Goal: Task Accomplishment & Management: Manage account settings

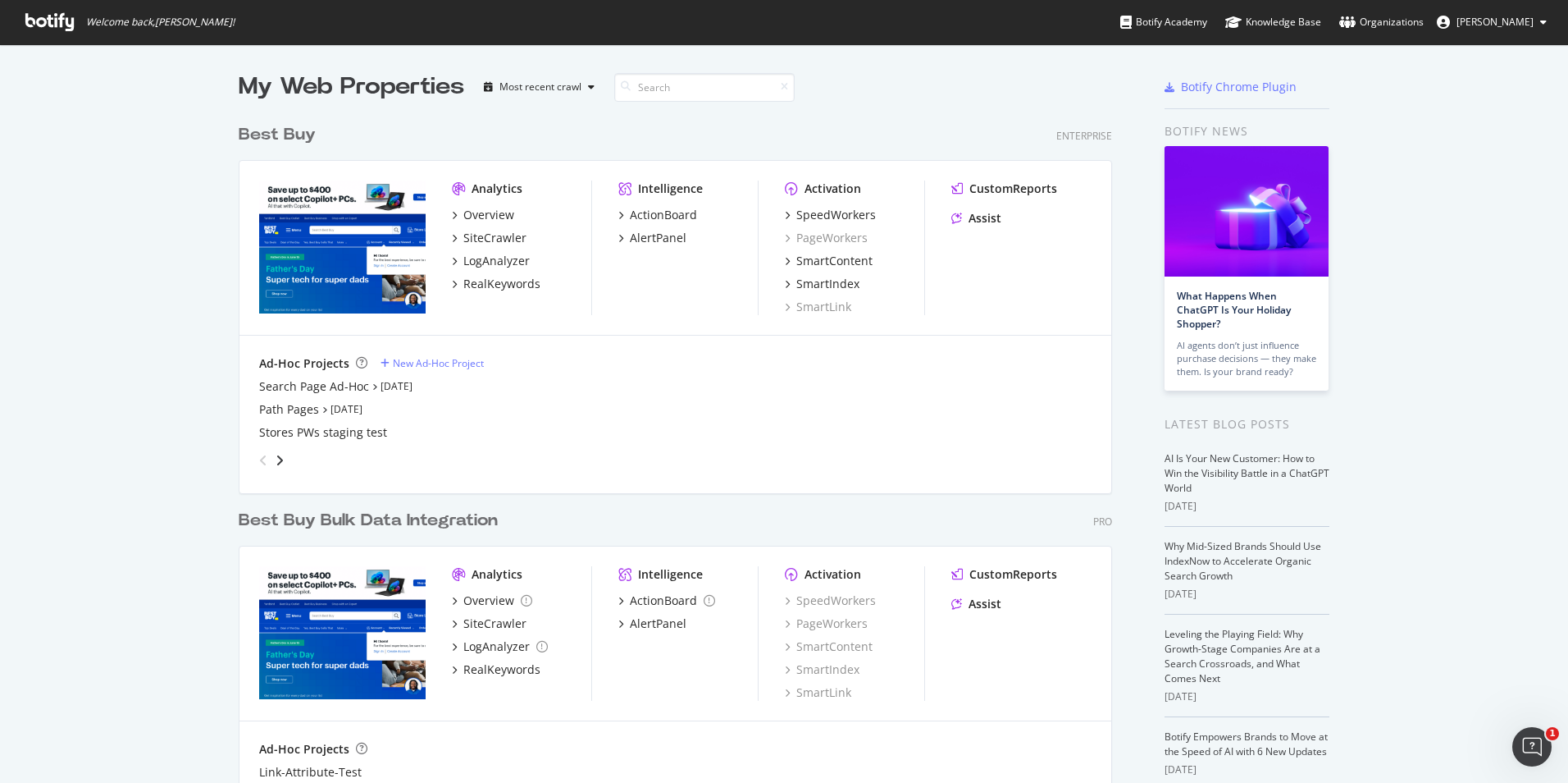
click at [1240, 21] on span "[PERSON_NAME]" at bounding box center [1495, 22] width 77 height 14
click at [1240, 21] on div "Organizations" at bounding box center [1381, 22] width 85 height 17
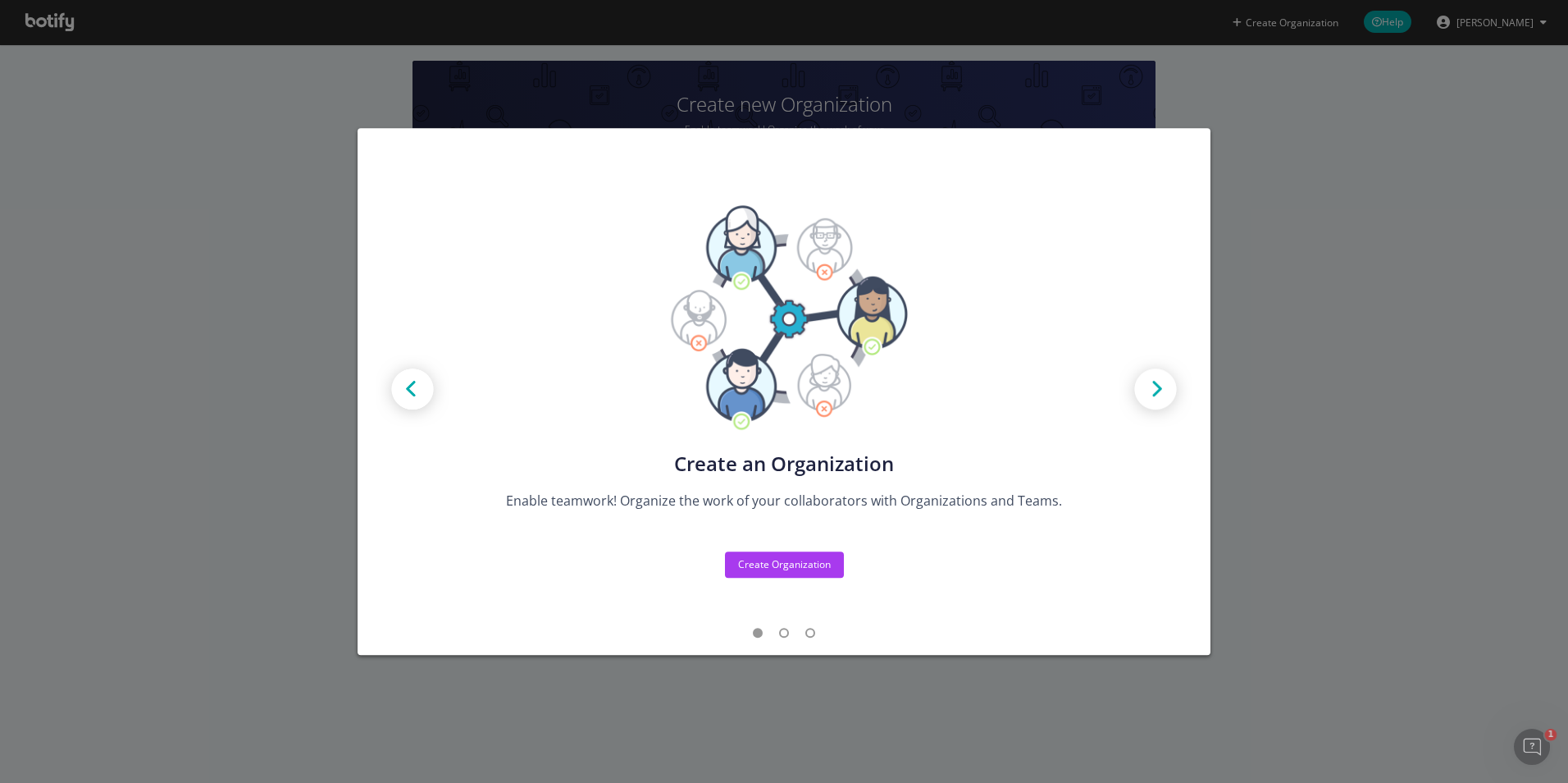
click at [471, 616] on div "Create new Projects for your Teams Create the exact model that matches your Org…" at bounding box center [784, 391] width 813 height 487
click at [746, 576] on button "Create Organization" at bounding box center [784, 564] width 119 height 26
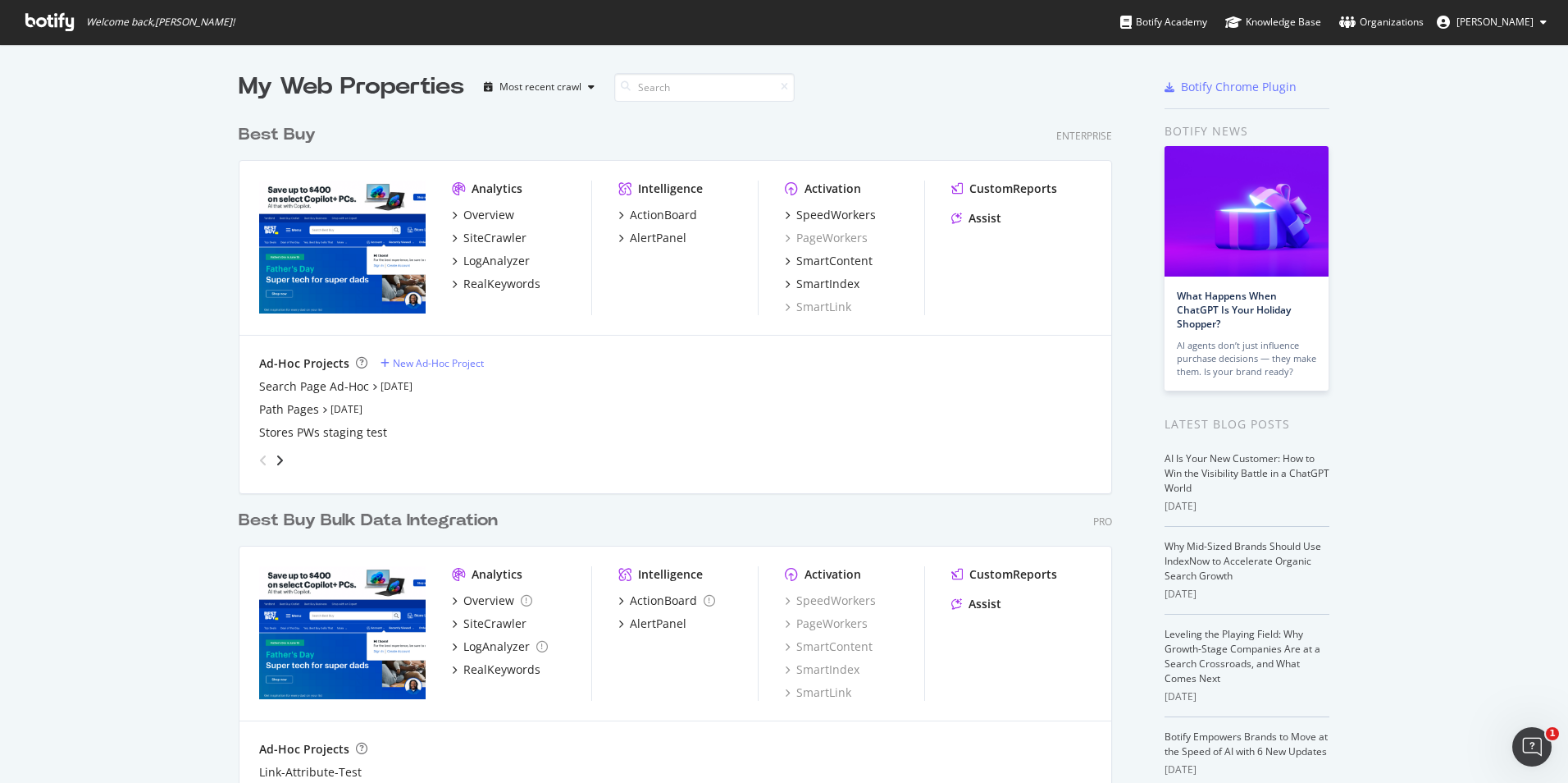
click at [290, 136] on div "Best Buy" at bounding box center [277, 134] width 77 height 24
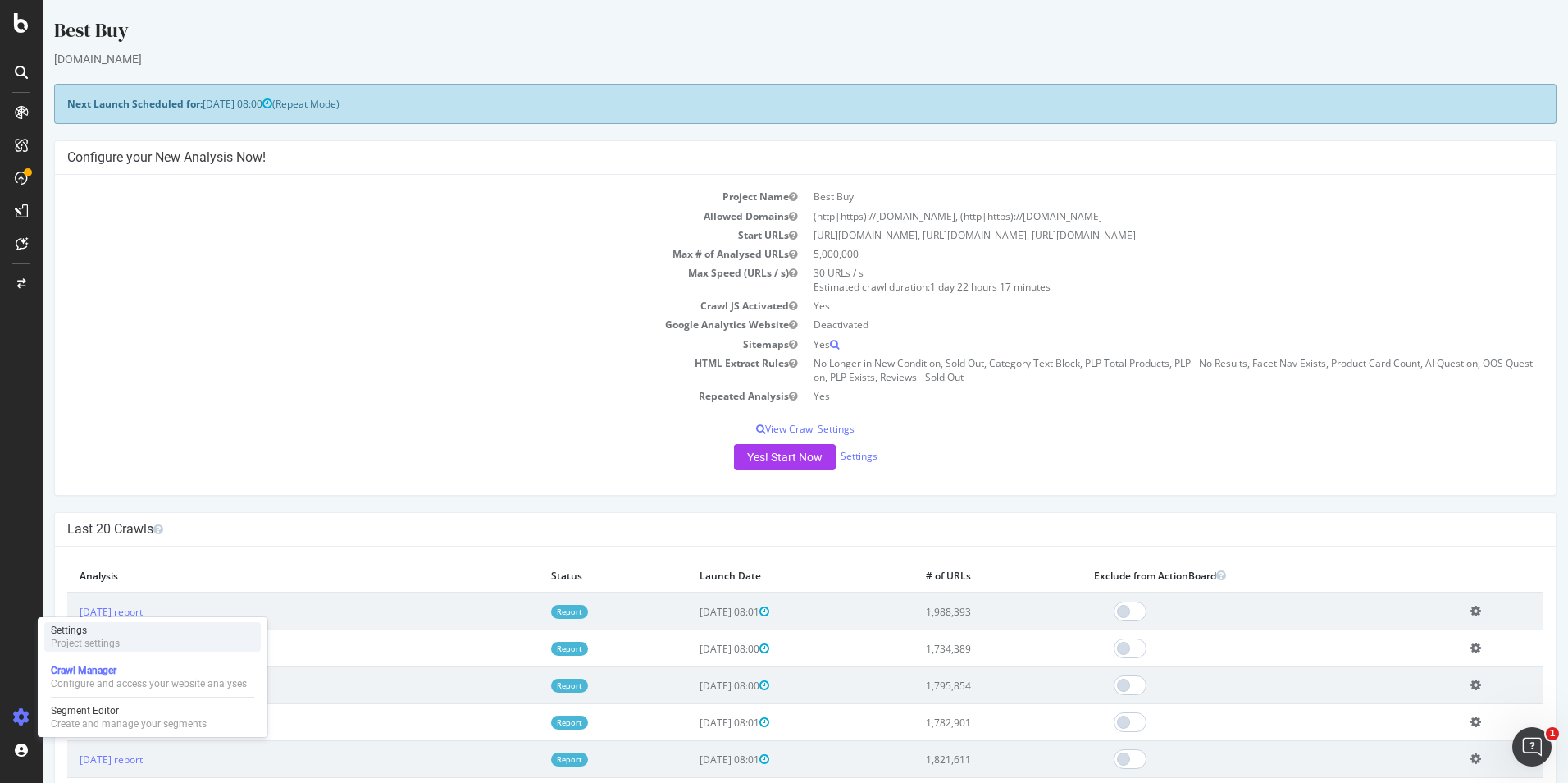
click at [111, 646] on div "Project settings" at bounding box center [85, 643] width 69 height 13
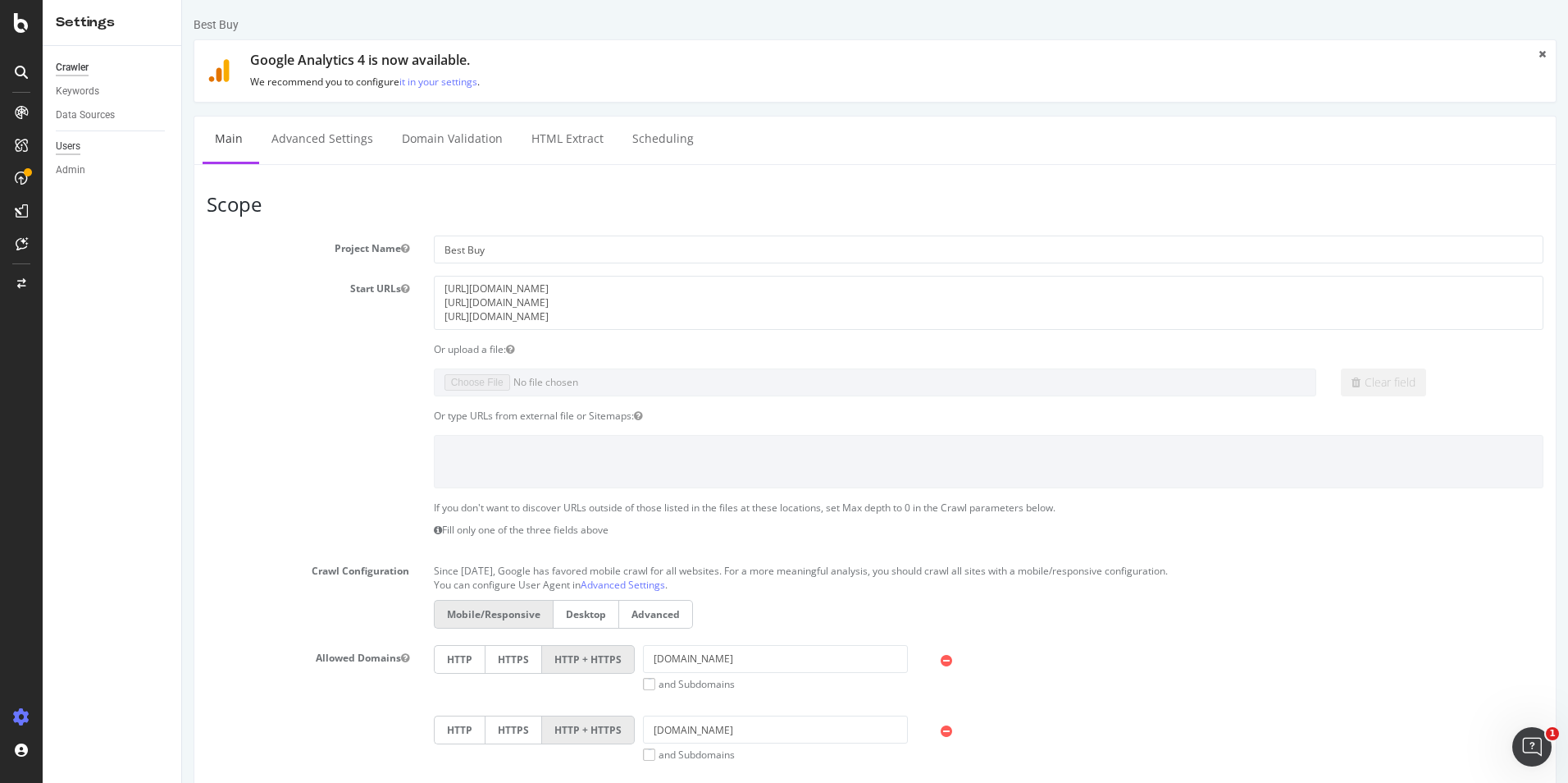
click at [66, 144] on div "Users" at bounding box center [68, 146] width 24 height 17
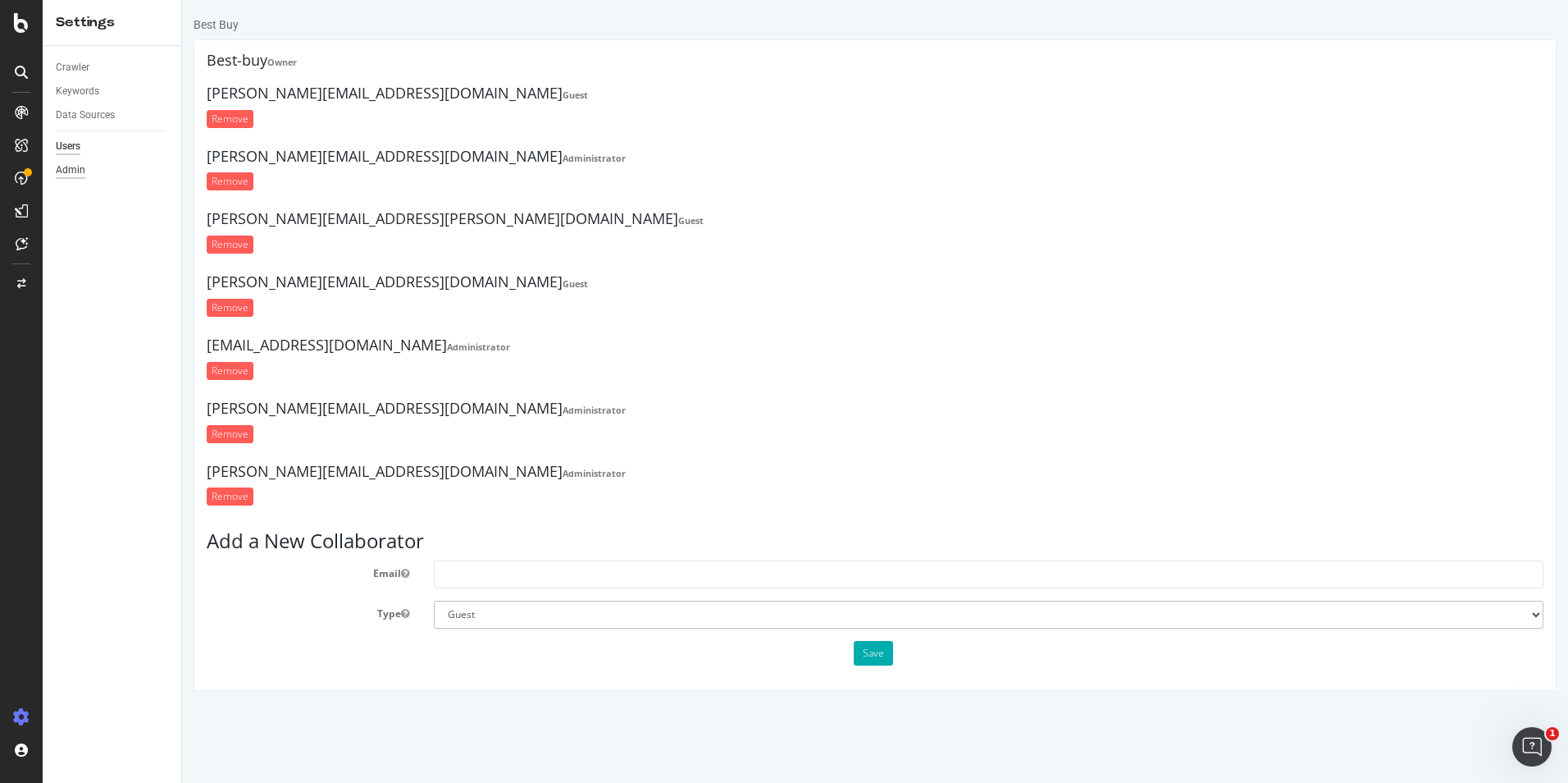
click at [67, 163] on div "Admin" at bounding box center [71, 170] width 30 height 17
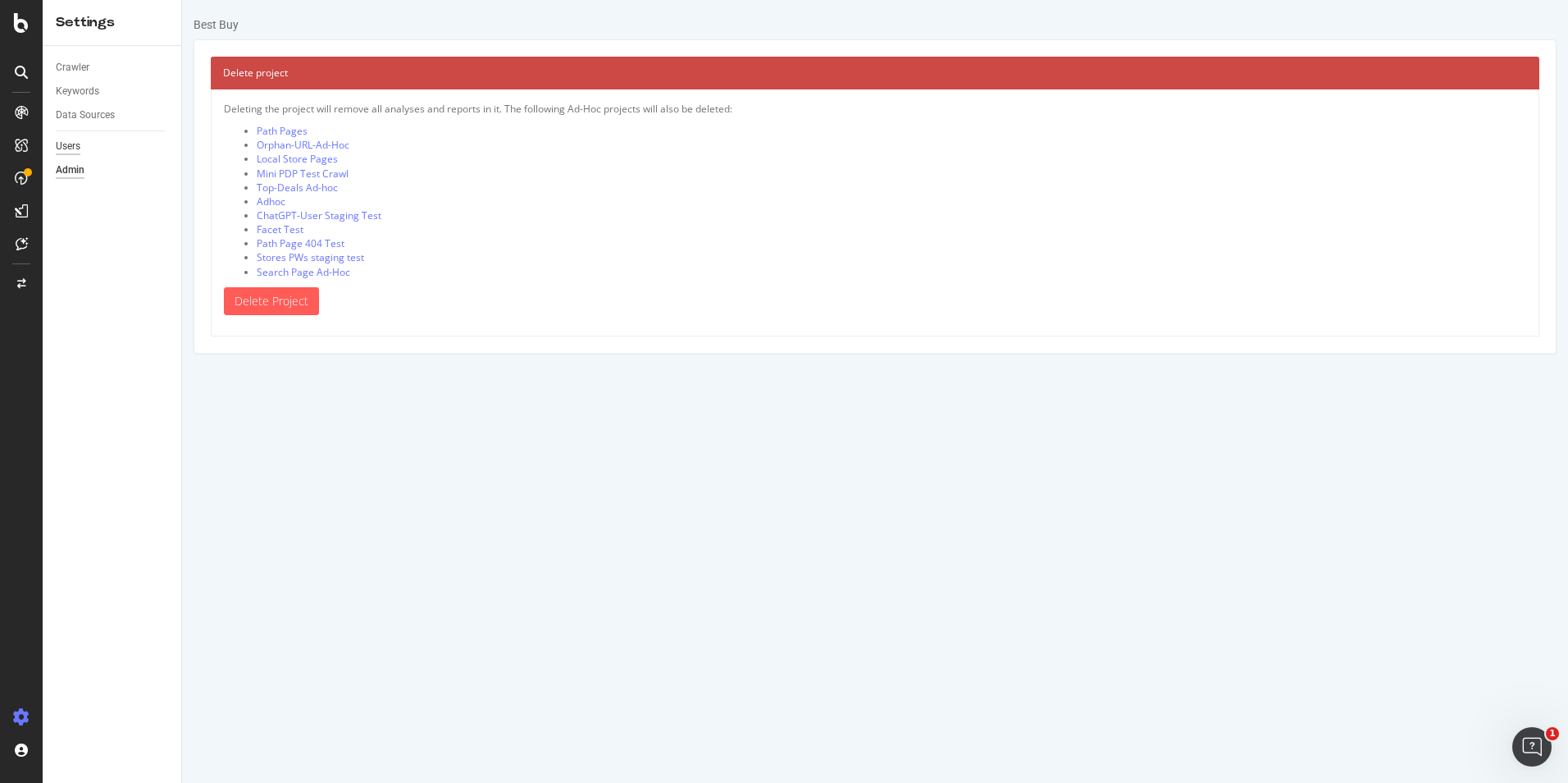
click at [75, 149] on div "Users" at bounding box center [68, 146] width 24 height 17
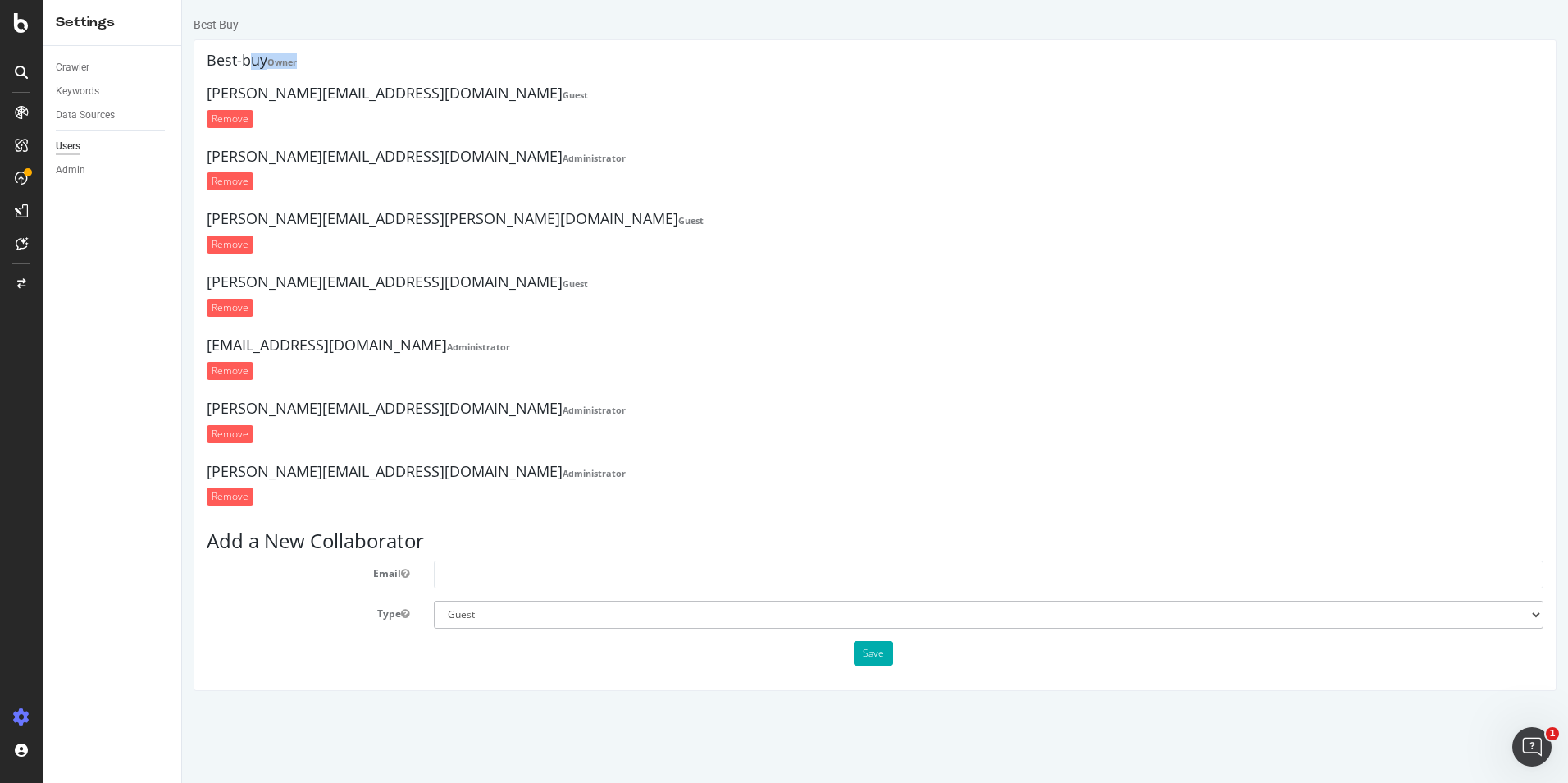
drag, startPoint x: 251, startPoint y: 65, endPoint x: 326, endPoint y: 67, distance: 75.0
click at [326, 67] on h4 "Best-buy Owner" at bounding box center [875, 60] width 1337 height 17
copy h4 "uy Owner"
click at [65, 170] on div "Admin" at bounding box center [71, 170] width 30 height 17
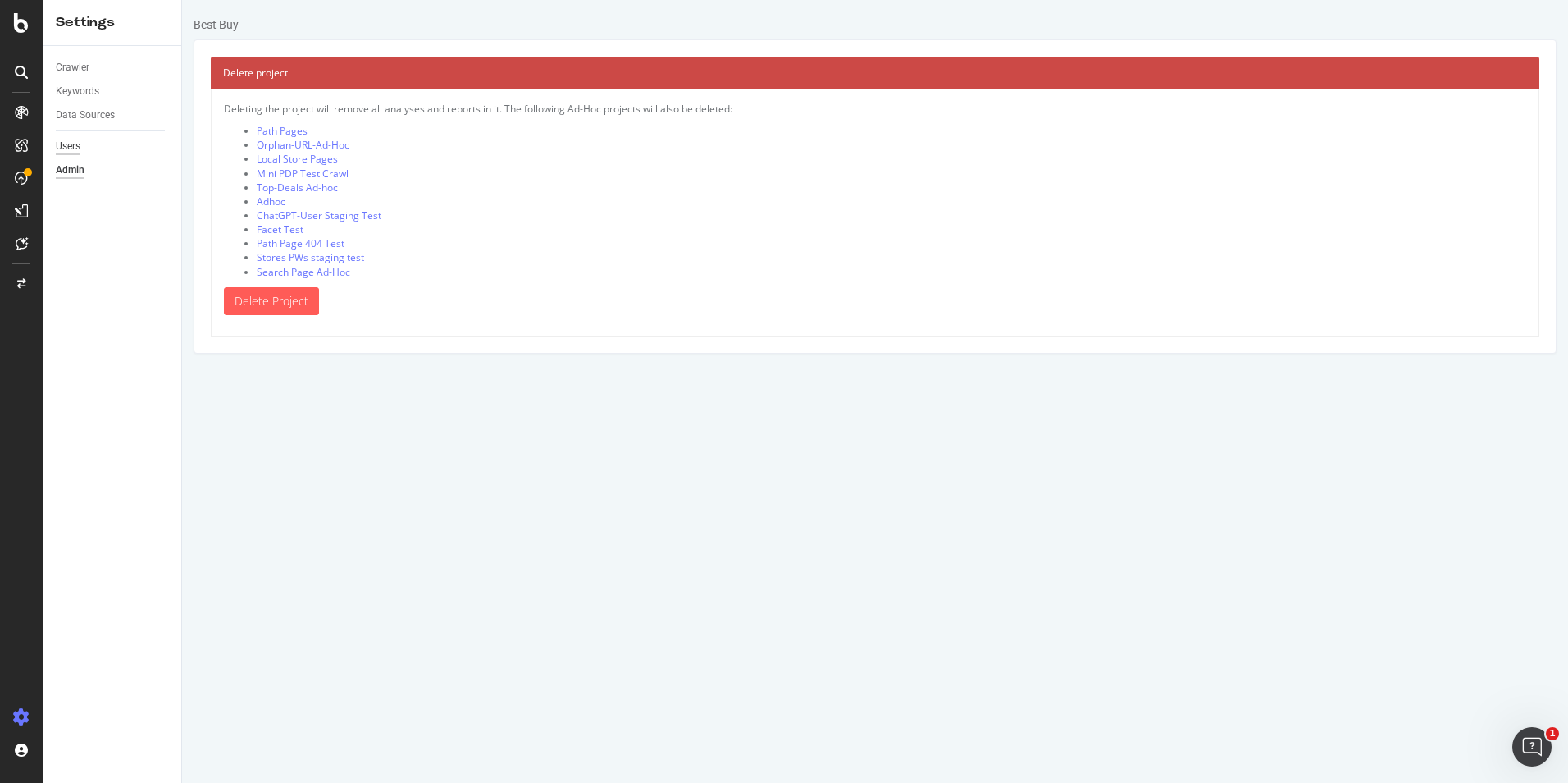
click at [64, 142] on div "Users" at bounding box center [68, 146] width 24 height 17
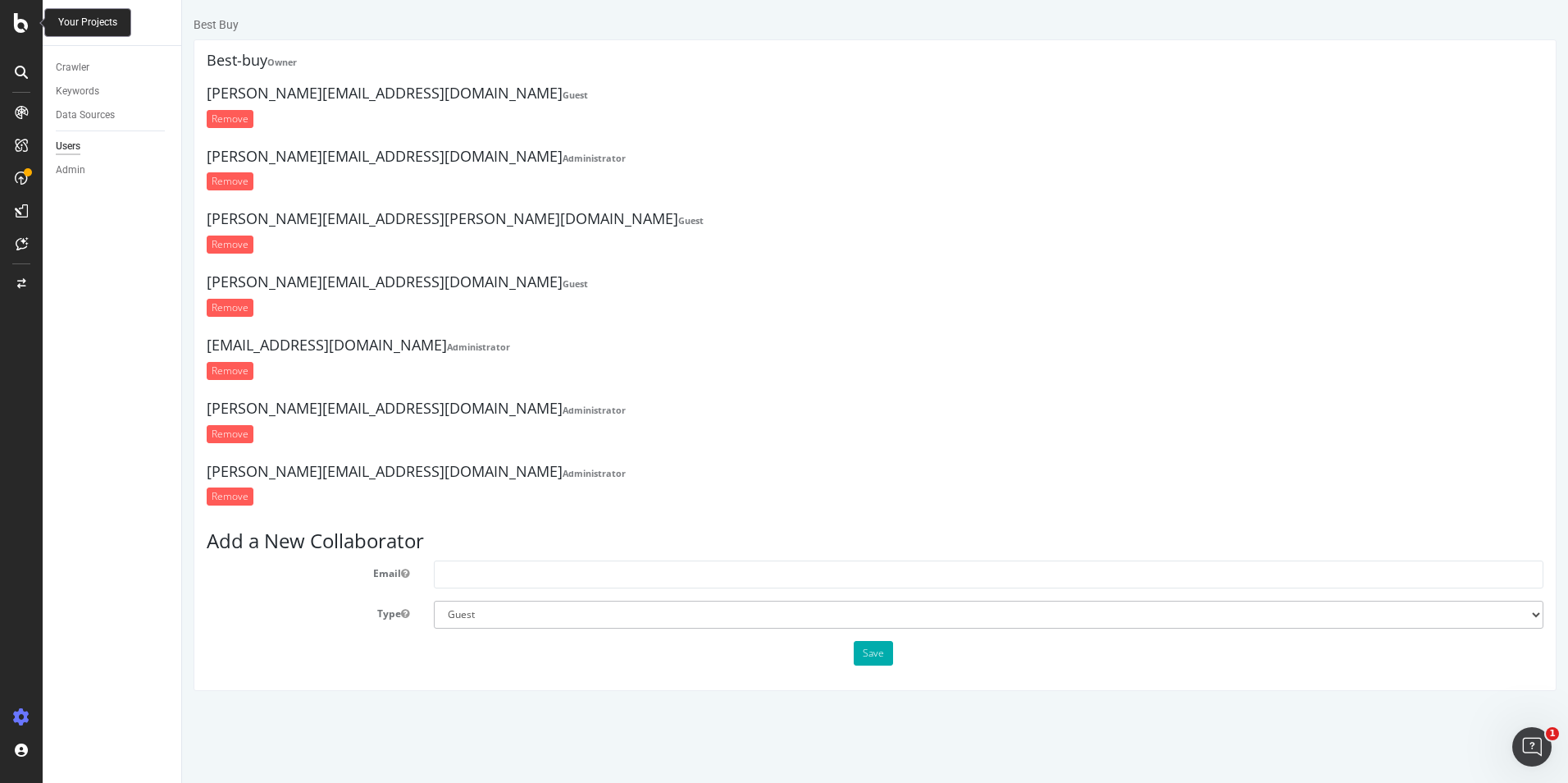
click at [17, 20] on icon at bounding box center [21, 23] width 15 height 20
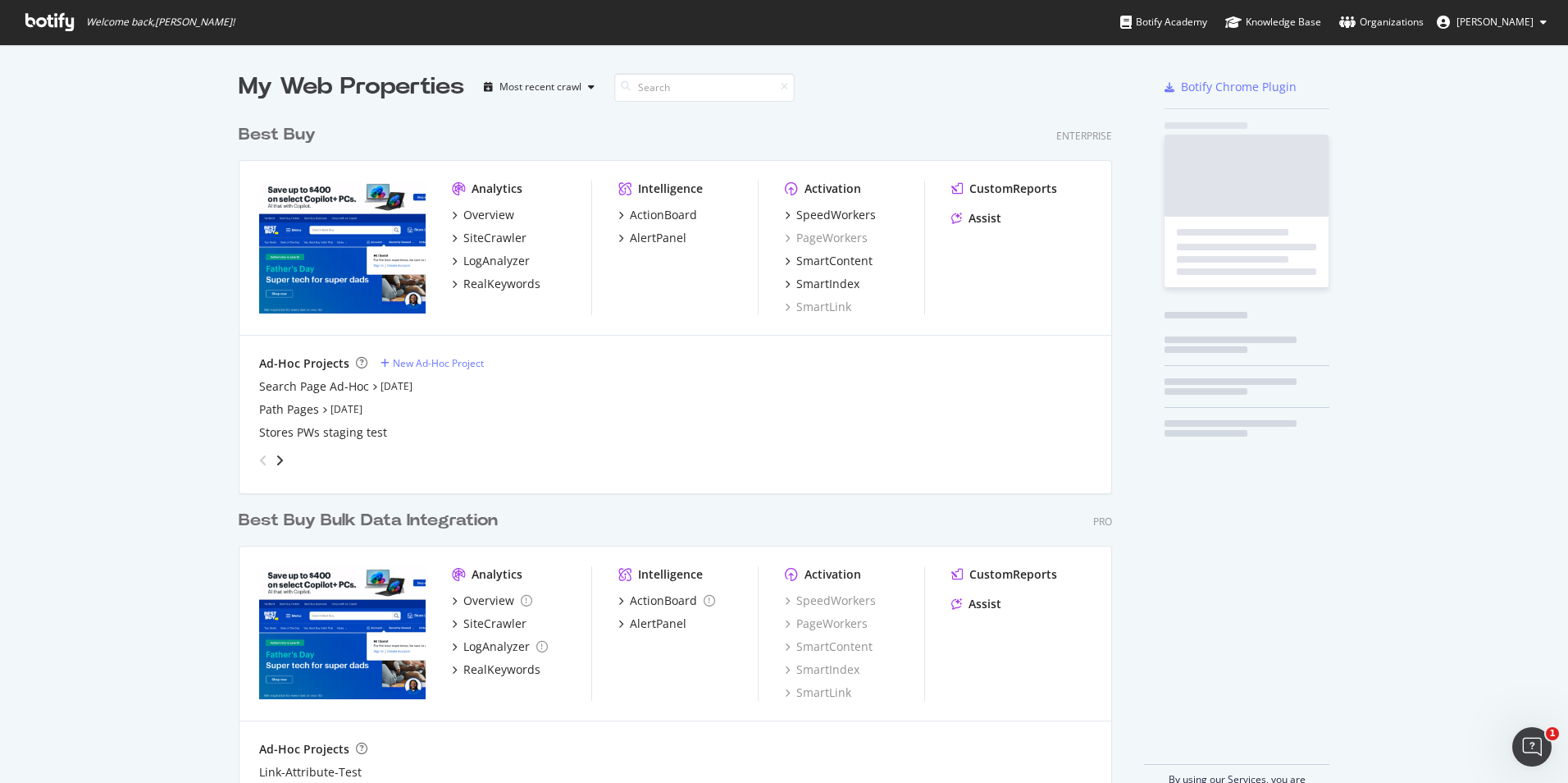
scroll to position [770, 1544]
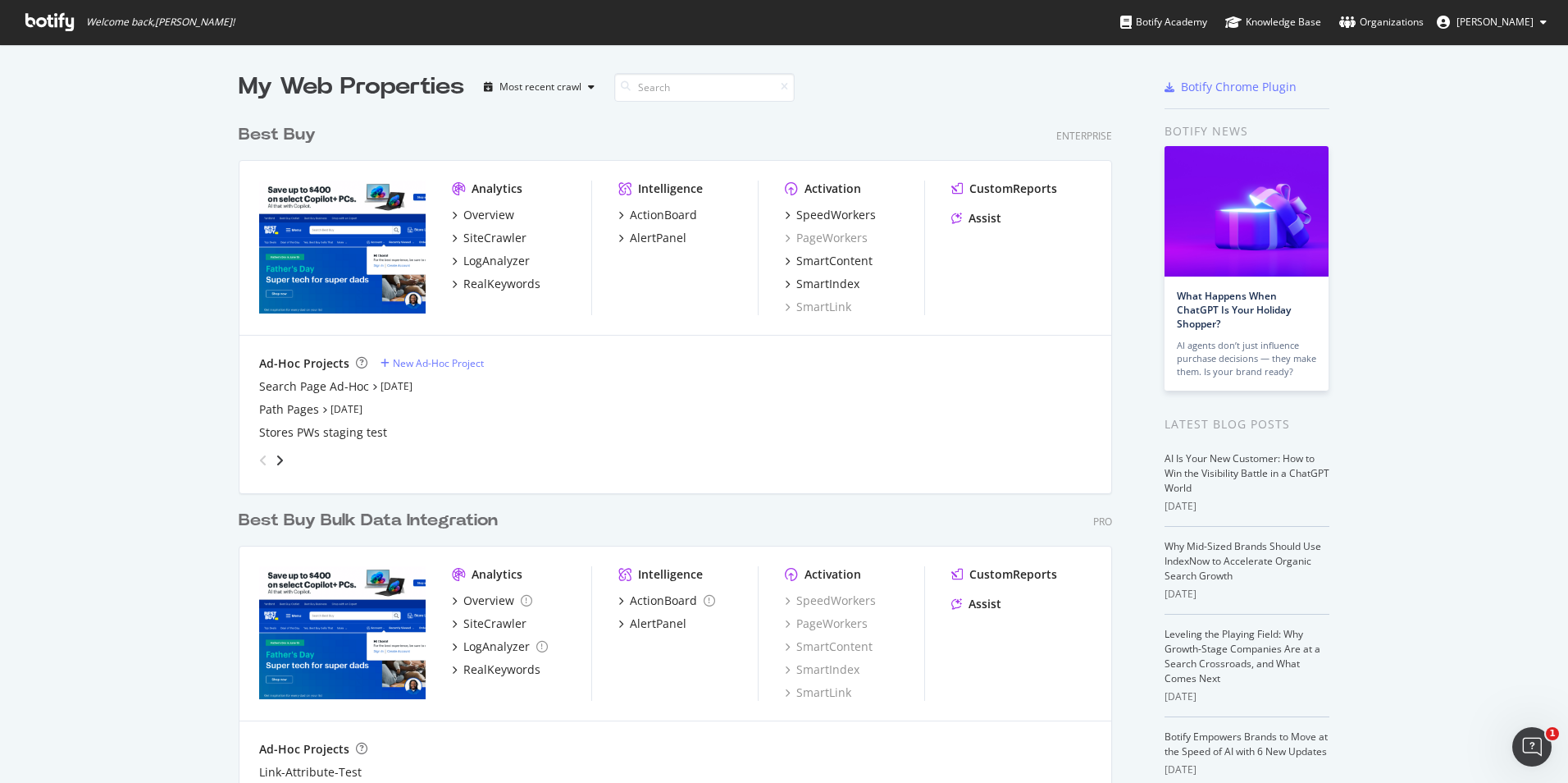
click at [1452, 304] on div "My Web Properties Most recent crawl Best Buy Enterprise Analytics Overview Site…" at bounding box center [784, 453] width 1568 height 819
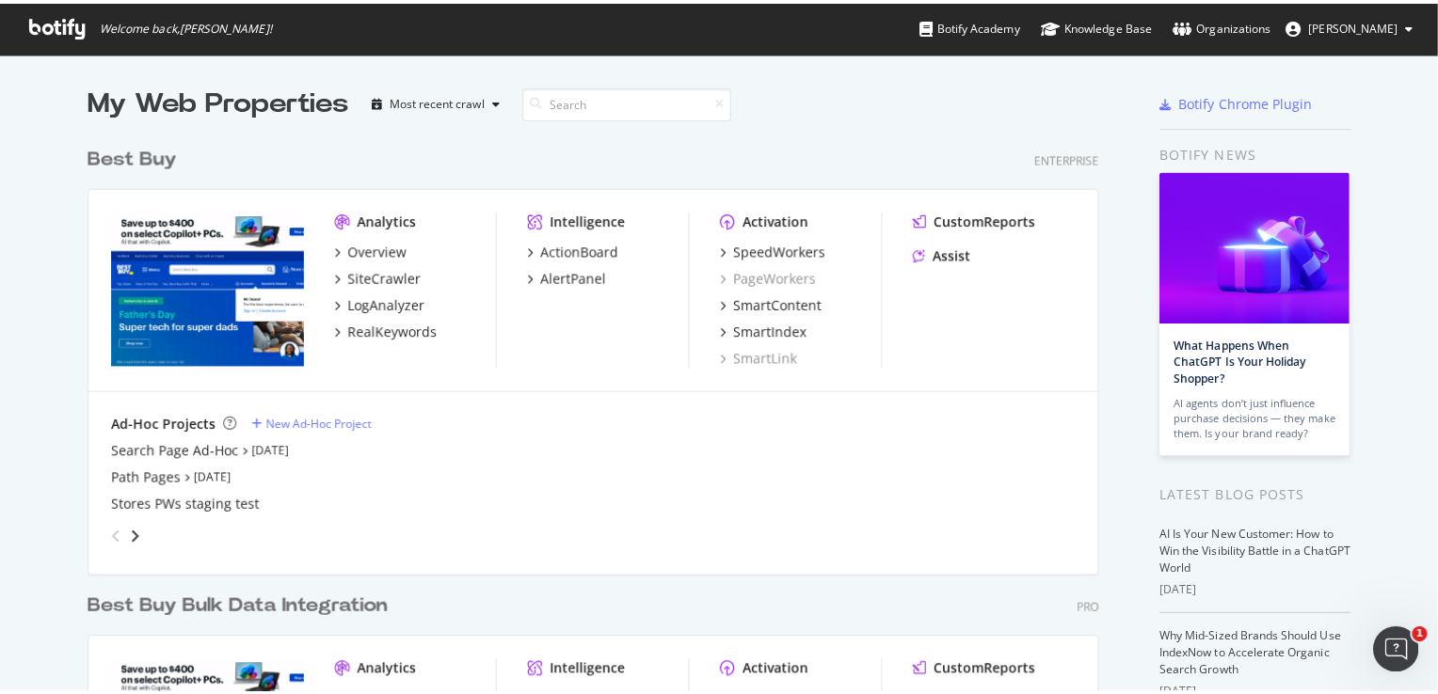
scroll to position [680, 1408]
